Goal: Check status

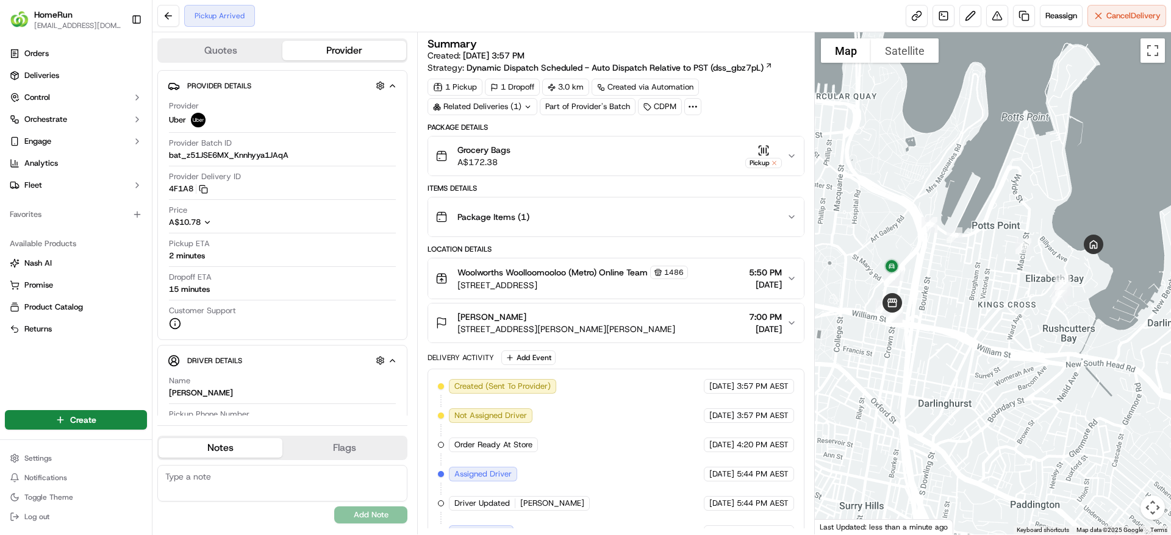
click at [519, 112] on div "Related Deliveries (1)" at bounding box center [482, 106] width 110 height 17
click at [518, 112] on div "Related Deliveries (1)" at bounding box center [482, 106] width 110 height 17
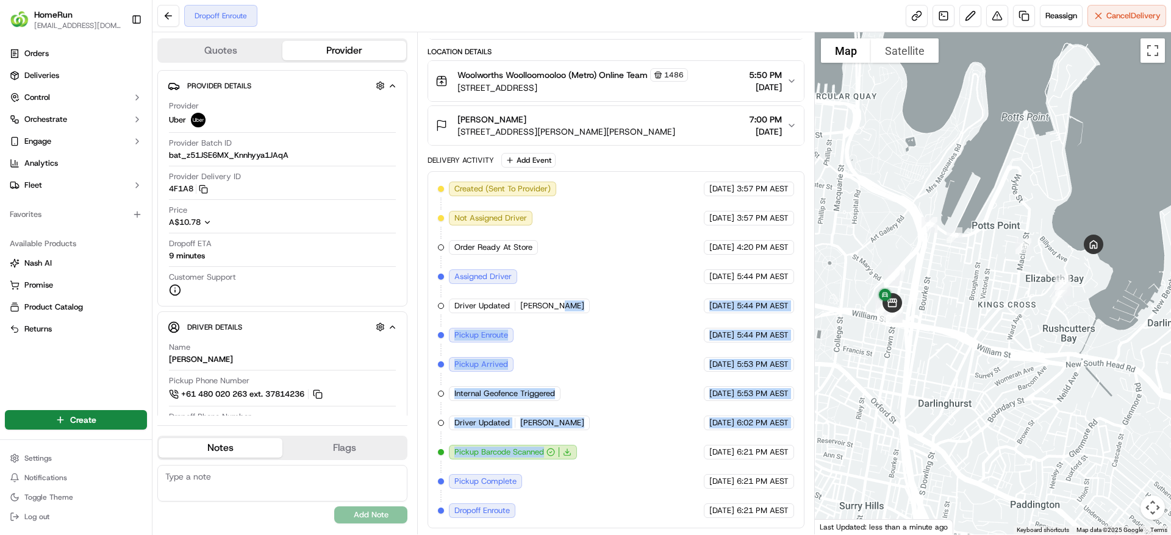
drag, startPoint x: 607, startPoint y: 286, endPoint x: 651, endPoint y: 447, distance: 167.3
click at [651, 447] on div "Created (Sent To Provider) Uber 18/09/2025 3:57 PM AEST Not Assigned Driver Ube…" at bounding box center [615, 350] width 355 height 337
click at [682, 444] on div "Created (Sent To Provider) Uber 18/09/2025 3:57 PM AEST Not Assigned Driver Ube…" at bounding box center [615, 350] width 355 height 337
